Goal: Check status

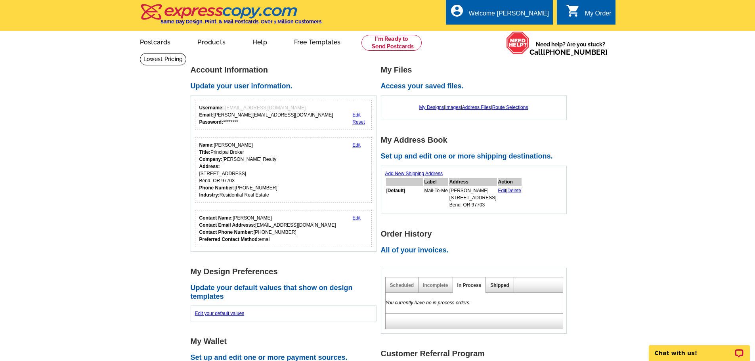
click at [497, 286] on link "Shipped" at bounding box center [500, 286] width 19 height 6
click at [466, 288] on link "In Process" at bounding box center [470, 286] width 24 height 6
click at [495, 286] on link "Shipped" at bounding box center [500, 286] width 19 height 6
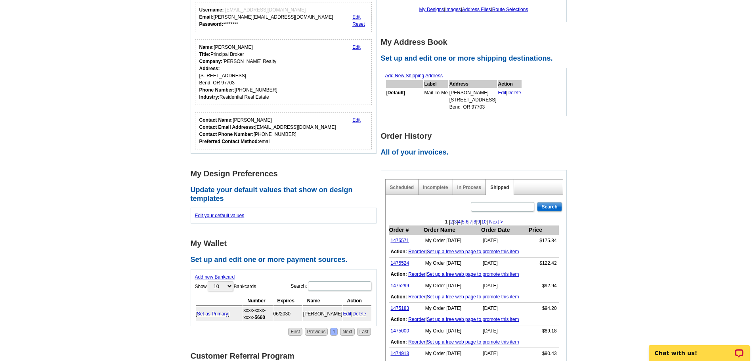
scroll to position [119, 0]
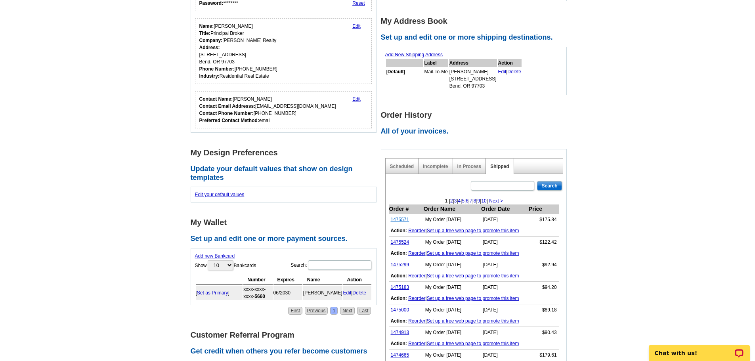
click at [395, 220] on link "1475571" at bounding box center [400, 220] width 19 height 6
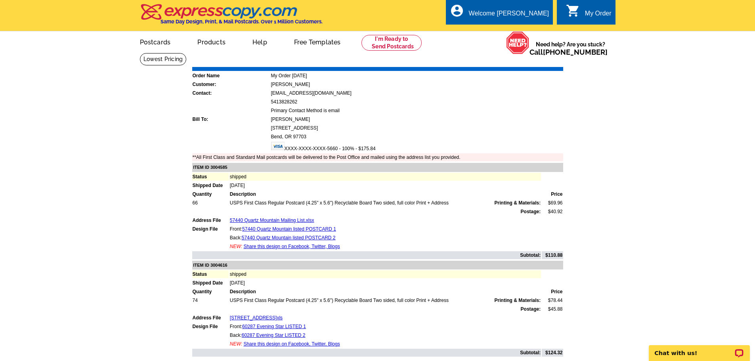
click at [537, 63] on link "Print Invoice" at bounding box center [543, 61] width 41 height 7
